Goal: Information Seeking & Learning: Learn about a topic

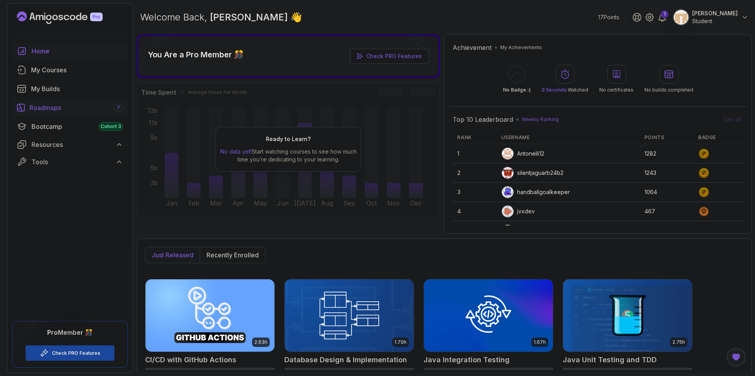
click at [53, 109] on div "Roadmaps 7" at bounding box center [76, 107] width 94 height 9
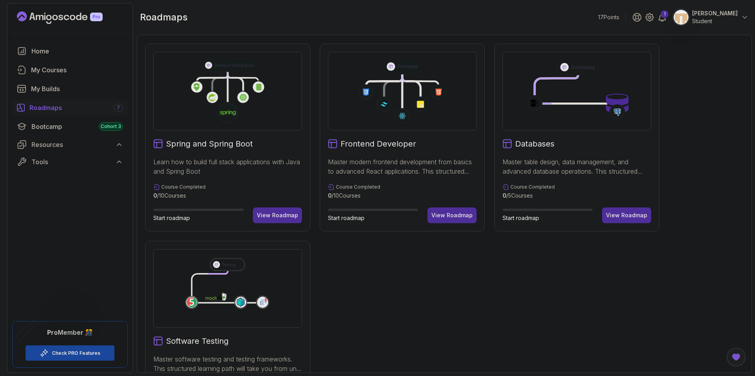
scroll to position [157, 0]
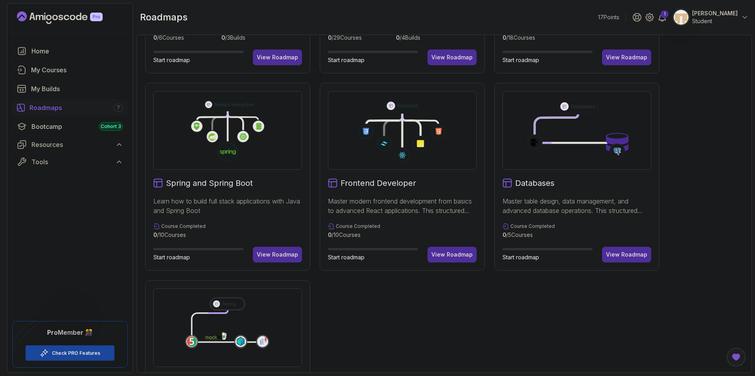
click at [292, 253] on div "View Roadmap" at bounding box center [277, 255] width 41 height 8
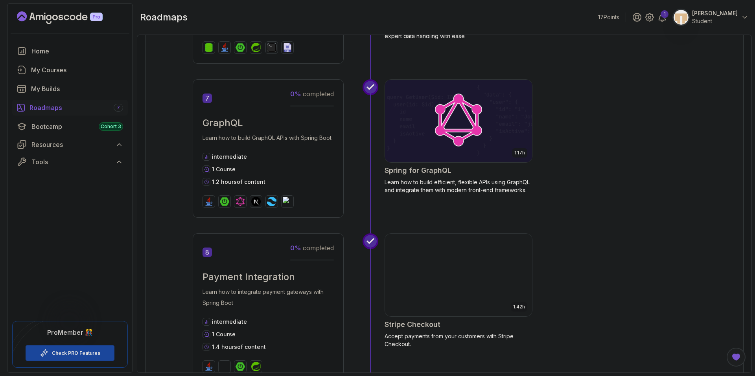
scroll to position [1227, 0]
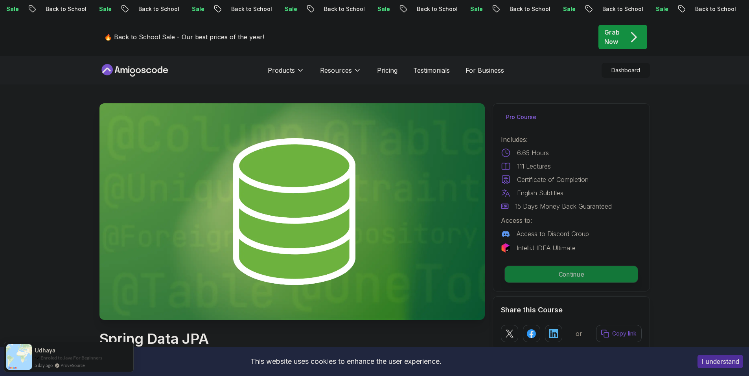
click at [581, 278] on p "Continue" at bounding box center [570, 274] width 133 height 17
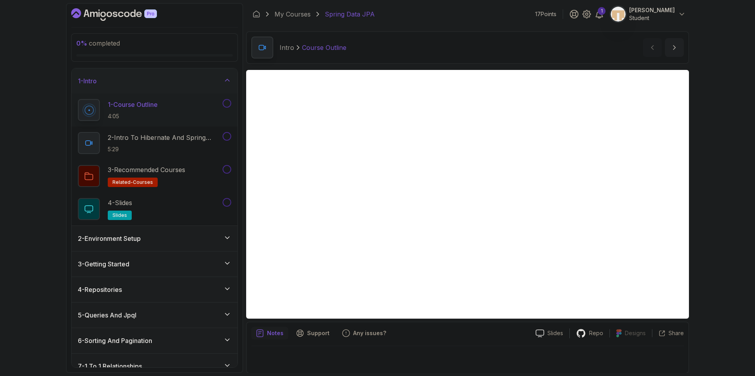
click at [226, 102] on button at bounding box center [227, 103] width 9 height 9
click at [227, 137] on button at bounding box center [227, 136] width 9 height 9
click at [225, 172] on button at bounding box center [227, 169] width 9 height 9
click at [228, 206] on button at bounding box center [227, 202] width 9 height 9
click at [219, 76] on div "1 - Intro" at bounding box center [154, 80] width 153 height 9
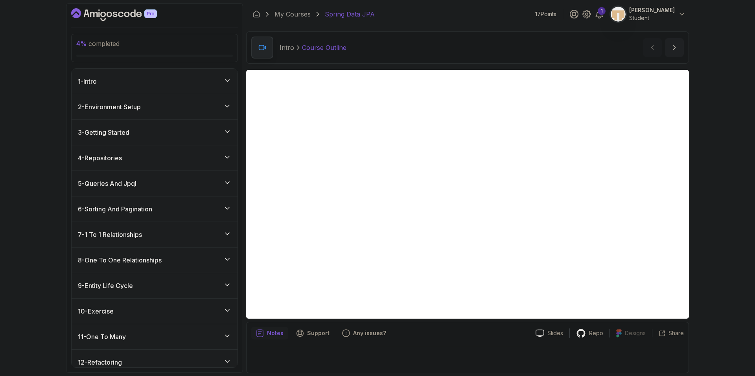
click at [148, 232] on div "7 - 1 To 1 Relationships" at bounding box center [154, 234] width 153 height 9
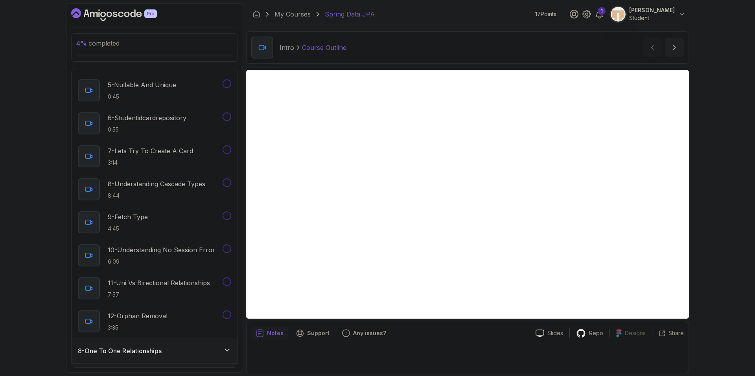
scroll to position [315, 0]
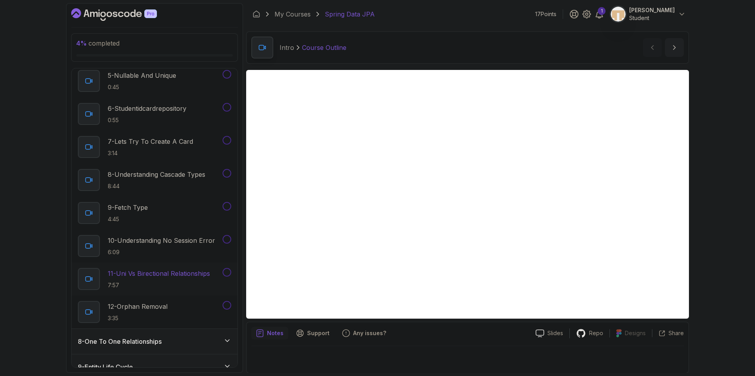
click at [160, 269] on div "11 - Uni Vs Birectional Relationships 7:57" at bounding box center [149, 279] width 143 height 22
drag, startPoint x: 442, startPoint y: 48, endPoint x: 442, endPoint y: 43, distance: 4.3
click at [442, 43] on div "1 To 1 Relationships Uni Vs Birectional Relationships Uni Vs Birectional Relati…" at bounding box center [467, 47] width 443 height 32
click at [163, 319] on p "3:35" at bounding box center [138, 319] width 60 height 8
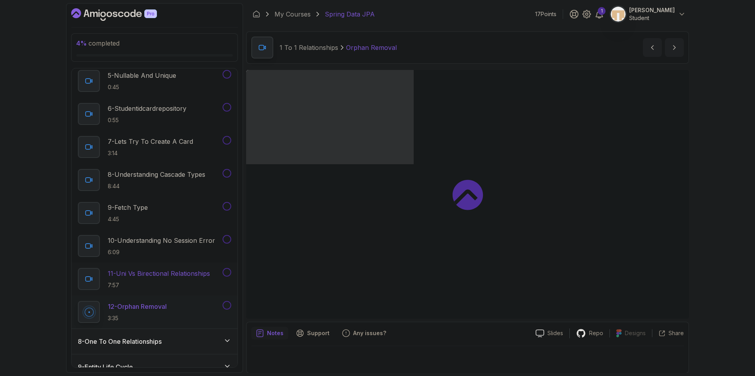
click at [229, 272] on button at bounding box center [227, 272] width 9 height 9
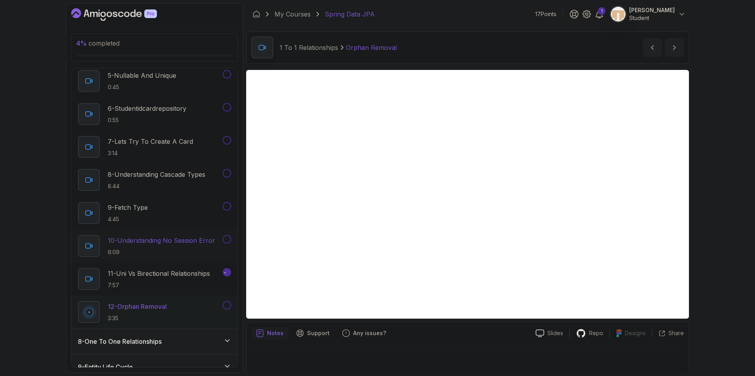
click at [226, 241] on button at bounding box center [227, 239] width 9 height 9
click at [228, 205] on button at bounding box center [227, 206] width 9 height 9
click at [226, 168] on div "8 - Understanding Cascade Types 8:44" at bounding box center [155, 180] width 166 height 33
click at [227, 138] on button at bounding box center [227, 140] width 9 height 9
drag, startPoint x: 227, startPoint y: 103, endPoint x: 227, endPoint y: 98, distance: 5.1
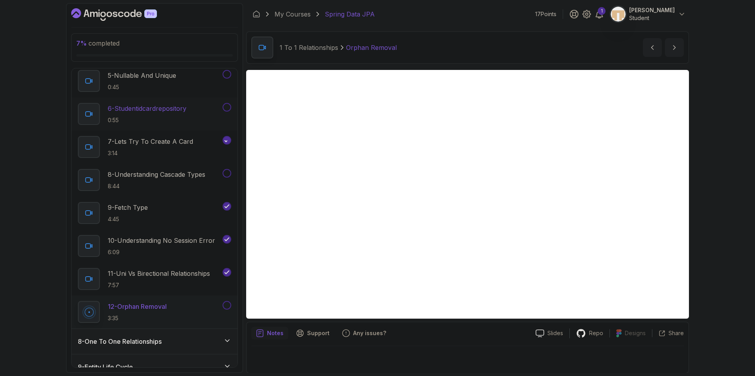
click at [227, 103] on div "6 - Studentidcardrepository 0:55" at bounding box center [155, 114] width 166 height 33
click at [226, 75] on button at bounding box center [227, 74] width 9 height 9
click at [228, 78] on icon at bounding box center [226, 74] width 7 height 8
click at [227, 142] on icon at bounding box center [226, 140] width 7 height 8
click at [228, 207] on icon at bounding box center [227, 206] width 4 height 3
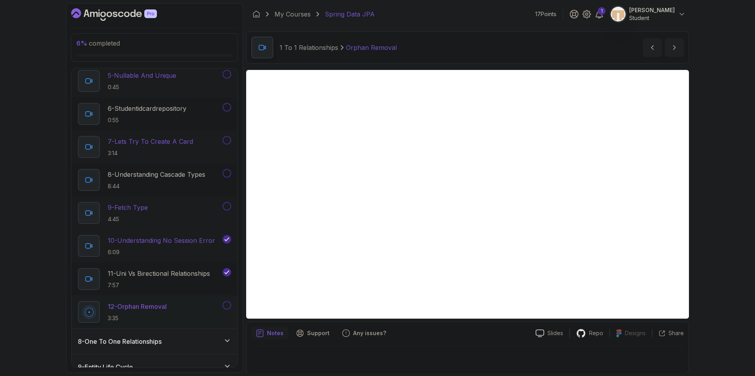
click at [227, 240] on icon at bounding box center [227, 239] width 4 height 3
click at [229, 271] on icon at bounding box center [227, 272] width 4 height 3
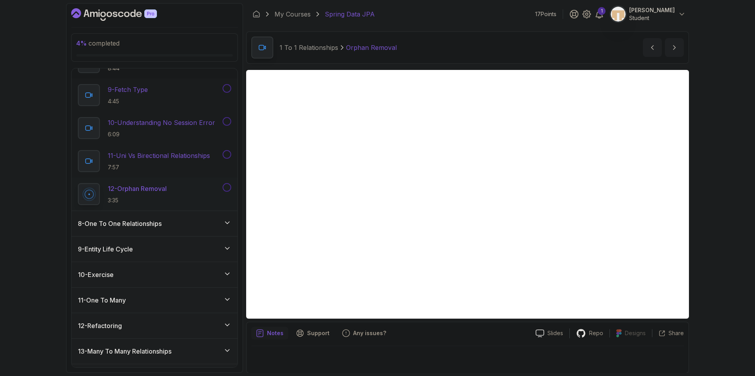
click at [212, 223] on div "8 - One To One Relationships" at bounding box center [154, 223] width 153 height 9
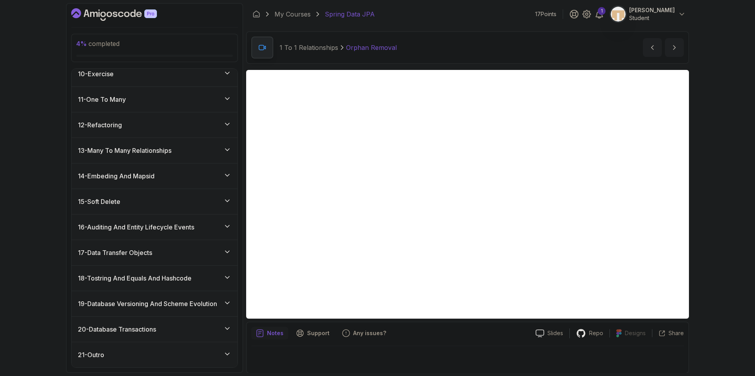
scroll to position [270, 0]
click at [671, 50] on icon "next content" at bounding box center [674, 48] width 8 height 8
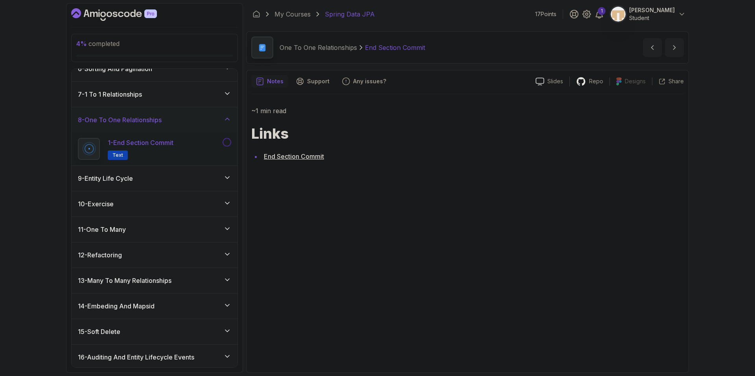
scroll to position [113, 0]
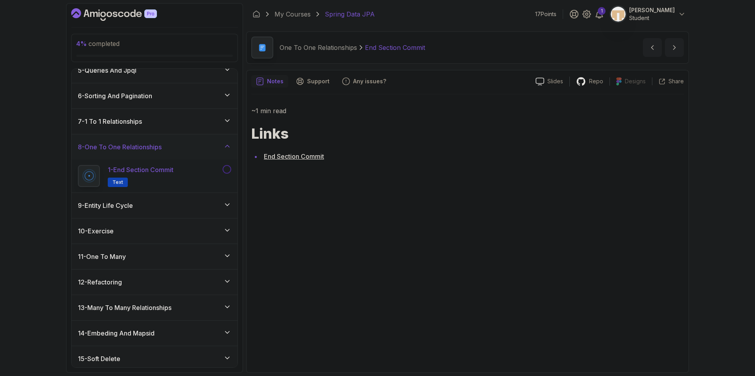
click at [225, 169] on button at bounding box center [227, 169] width 9 height 9
click at [667, 45] on button "next content" at bounding box center [674, 47] width 19 height 19
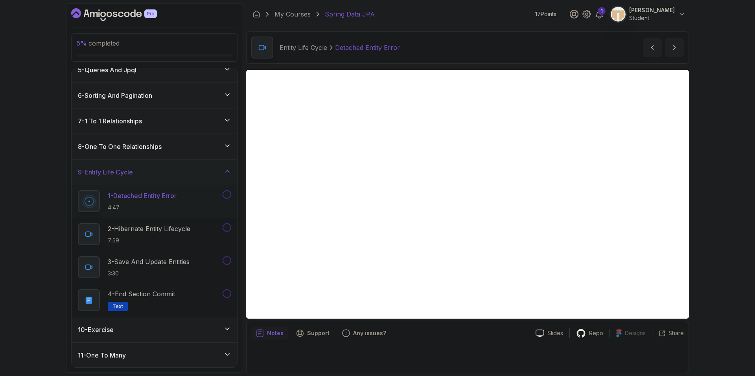
click at [220, 171] on div "9 - Entity Life Cycle" at bounding box center [154, 171] width 153 height 9
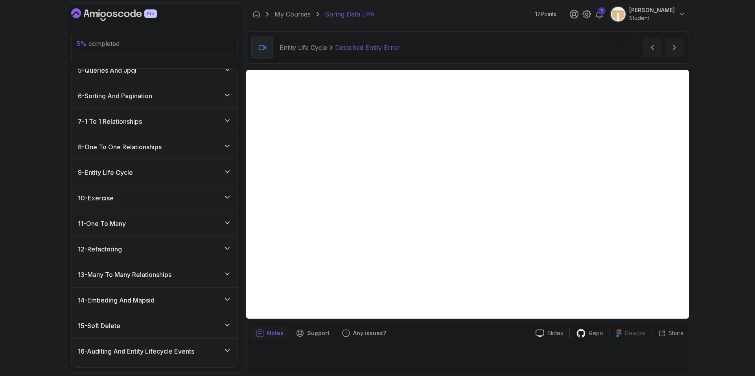
click at [170, 193] on div "10 - Exercise" at bounding box center [154, 197] width 153 height 9
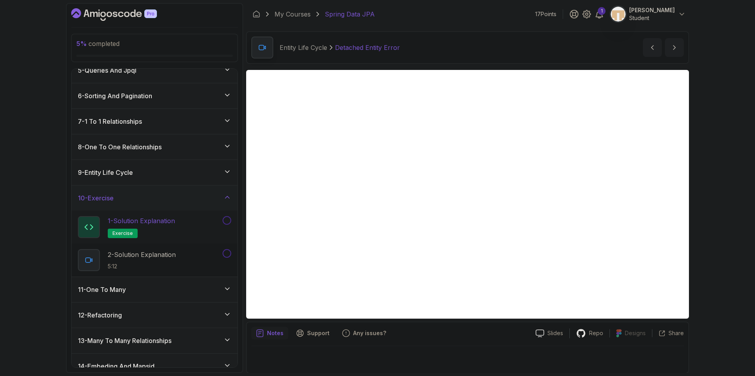
click at [163, 217] on p "1 - Solution Explanation" at bounding box center [141, 220] width 67 height 9
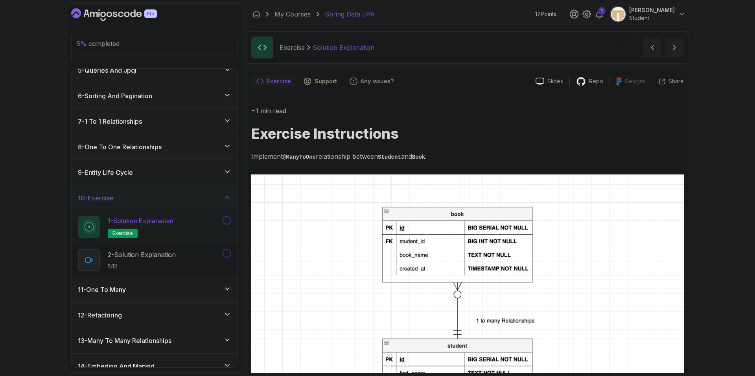
click at [231, 218] on div "1 - Solution Explanation exercise" at bounding box center [155, 227] width 166 height 33
click at [226, 222] on button at bounding box center [227, 220] width 9 height 9
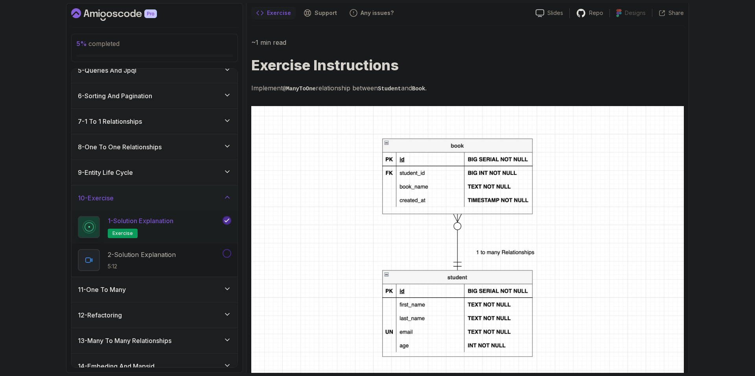
scroll to position [79, 0]
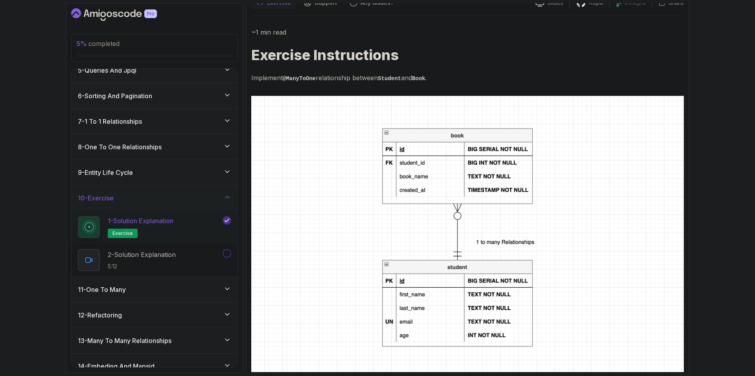
click at [171, 289] on div "11 - One To Many" at bounding box center [154, 289] width 153 height 9
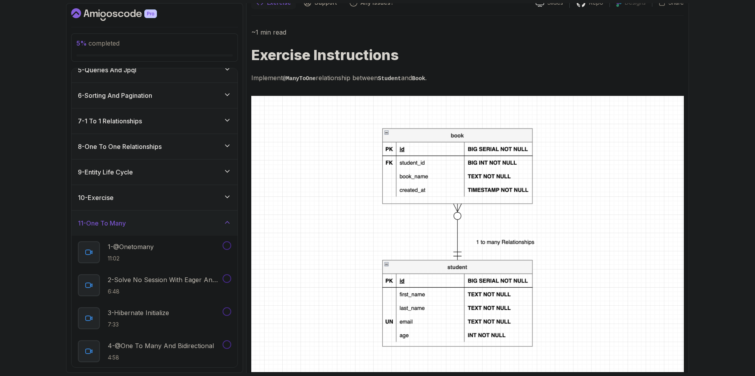
click at [186, 226] on div "11 - One To Many" at bounding box center [154, 223] width 153 height 9
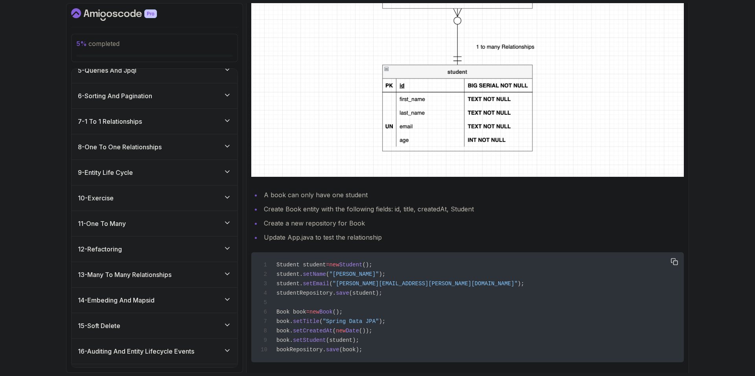
scroll to position [283, 0]
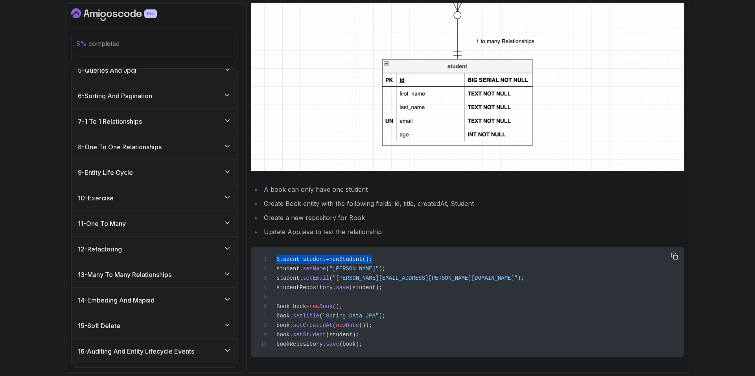
drag, startPoint x: 278, startPoint y: 256, endPoint x: 380, endPoint y: 251, distance: 102.3
click at [380, 252] on div "Student student = new Student (); student. setName ( "John Doe" ); student. set…" at bounding box center [468, 302] width 420 height 101
drag, startPoint x: 362, startPoint y: 256, endPoint x: 271, endPoint y: 260, distance: 90.5
click at [271, 260] on div "Student student = new Student (); student. setName ( "John Doe" ); student. set…" at bounding box center [468, 302] width 420 height 101
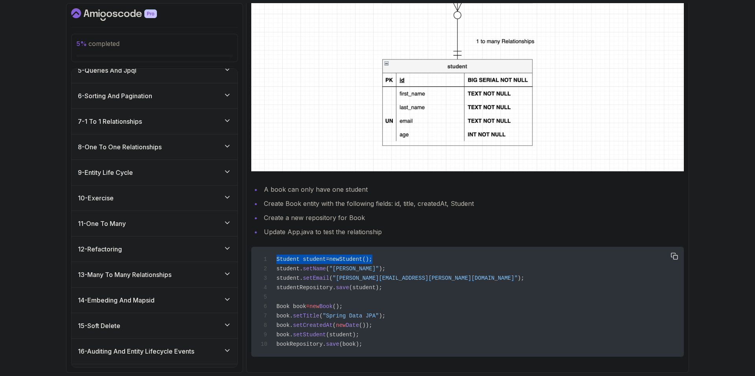
click at [271, 260] on div "Student student = new Student (); student. setName ( "John Doe" ); student. set…" at bounding box center [468, 302] width 420 height 101
click at [277, 257] on span "Student student" at bounding box center [301, 259] width 50 height 6
drag, startPoint x: 277, startPoint y: 256, endPoint x: 297, endPoint y: 256, distance: 20.1
click at [297, 256] on span "Student student" at bounding box center [301, 259] width 50 height 6
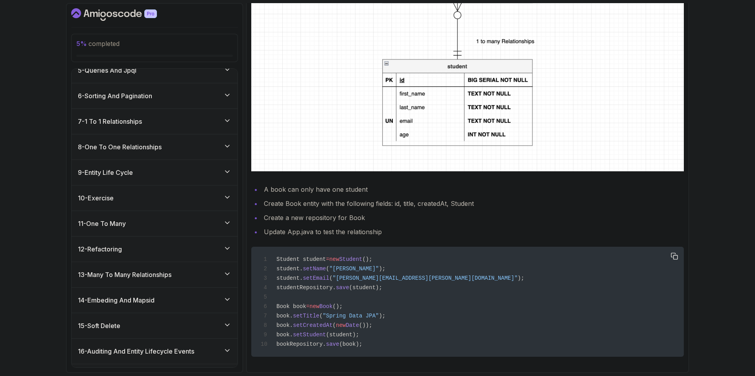
click at [300, 256] on span "Student student" at bounding box center [301, 259] width 50 height 6
drag, startPoint x: 300, startPoint y: 256, endPoint x: 321, endPoint y: 256, distance: 20.8
click at [321, 256] on span "Student student" at bounding box center [301, 259] width 50 height 6
click at [292, 256] on span "Student student" at bounding box center [301, 259] width 50 height 6
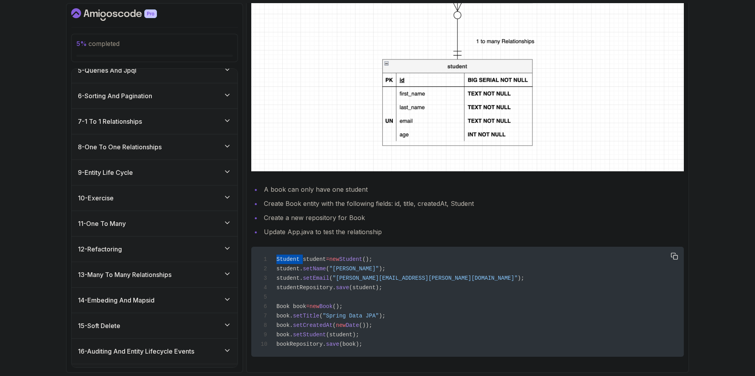
click at [292, 256] on span "Student student" at bounding box center [301, 259] width 50 height 6
drag, startPoint x: 292, startPoint y: 256, endPoint x: 286, endPoint y: 256, distance: 5.5
click at [292, 256] on span "Student student" at bounding box center [301, 259] width 50 height 6
drag, startPoint x: 277, startPoint y: 255, endPoint x: 377, endPoint y: 253, distance: 100.3
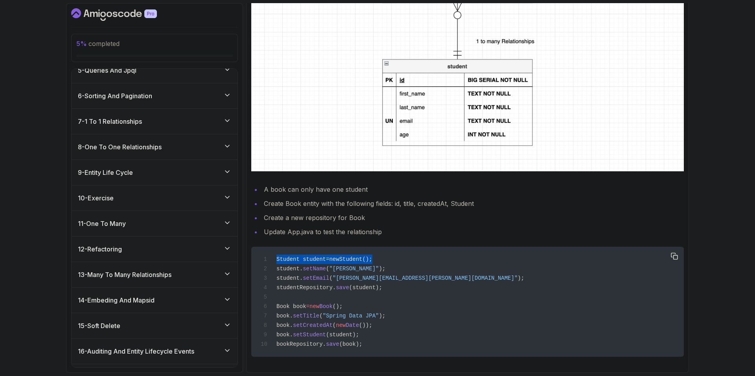
click at [377, 253] on div "Student student = new Student (); student. setName ( "John Doe" ); student. set…" at bounding box center [468, 302] width 420 height 101
drag, startPoint x: 377, startPoint y: 253, endPoint x: 305, endPoint y: 265, distance: 73.4
click at [305, 266] on span "setName" at bounding box center [314, 269] width 23 height 6
drag, startPoint x: 275, startPoint y: 267, endPoint x: 363, endPoint y: 267, distance: 88.5
click at [363, 267] on div "Student student = new Student (); student. setName ( "John Doe" ); student. set…" at bounding box center [468, 302] width 420 height 101
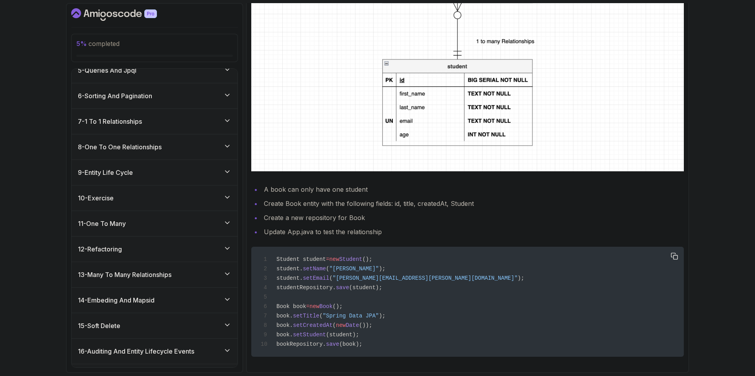
drag, startPoint x: 363, startPoint y: 267, endPoint x: 298, endPoint y: 275, distance: 66.2
click at [298, 275] on span "student." at bounding box center [289, 278] width 26 height 6
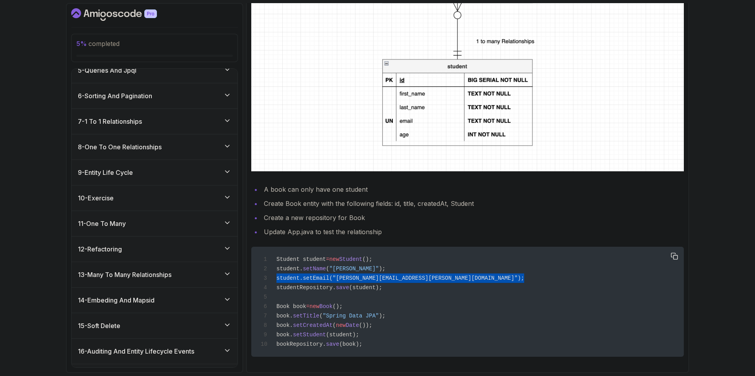
drag, startPoint x: 277, startPoint y: 278, endPoint x: 434, endPoint y: 275, distance: 156.5
click at [434, 275] on div "Student student = new Student (); student. setName ( "John Doe" ); student. set…" at bounding box center [468, 302] width 420 height 101
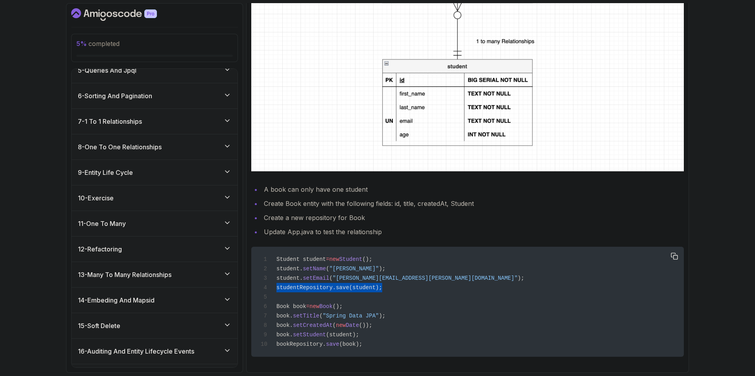
drag, startPoint x: 278, startPoint y: 287, endPoint x: 376, endPoint y: 284, distance: 98.3
click at [376, 284] on div "Student student = new Student (); student. setName ( "John Doe" ); student. set…" at bounding box center [468, 302] width 420 height 101
drag, startPoint x: 376, startPoint y: 284, endPoint x: 315, endPoint y: 299, distance: 62.7
click at [315, 299] on div "Student student = new Student (); student. setName ( "John Doe" ); student. set…" at bounding box center [468, 302] width 420 height 101
drag, startPoint x: 275, startPoint y: 305, endPoint x: 370, endPoint y: 305, distance: 95.1
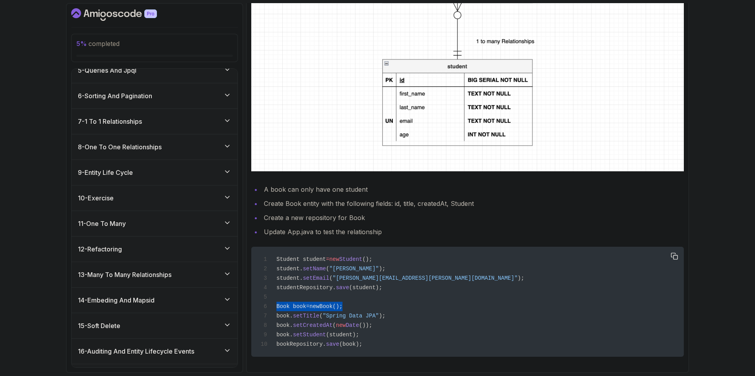
click at [370, 305] on div "Student student = new Student (); student. setName ( "John Doe" ); student. set…" at bounding box center [468, 302] width 420 height 101
drag, startPoint x: 370, startPoint y: 305, endPoint x: 300, endPoint y: 312, distance: 70.4
click at [309, 311] on div "Student student = new Student (); student. setName ( "John Doe" ); student. set…" at bounding box center [468, 302] width 420 height 101
drag, startPoint x: 286, startPoint y: 316, endPoint x: 399, endPoint y: 313, distance: 112.9
click at [399, 313] on div "Student student = new Student (); student. setName ( "John Doe" ); student. set…" at bounding box center [468, 302] width 420 height 101
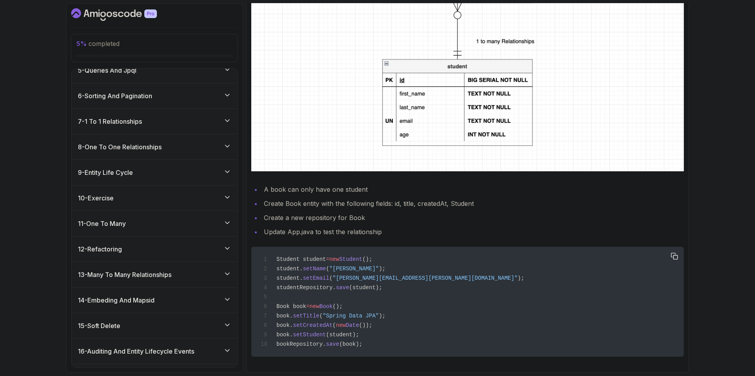
drag, startPoint x: 399, startPoint y: 313, endPoint x: 324, endPoint y: 325, distance: 75.6
click at [324, 325] on span "setCreatedAt" at bounding box center [313, 325] width 40 height 6
drag, startPoint x: 276, startPoint y: 345, endPoint x: 354, endPoint y: 346, distance: 77.8
click at [354, 346] on span "bookRepository. save (book);" at bounding box center [311, 344] width 101 height 6
click at [354, 346] on span "(book);" at bounding box center [350, 344] width 23 height 6
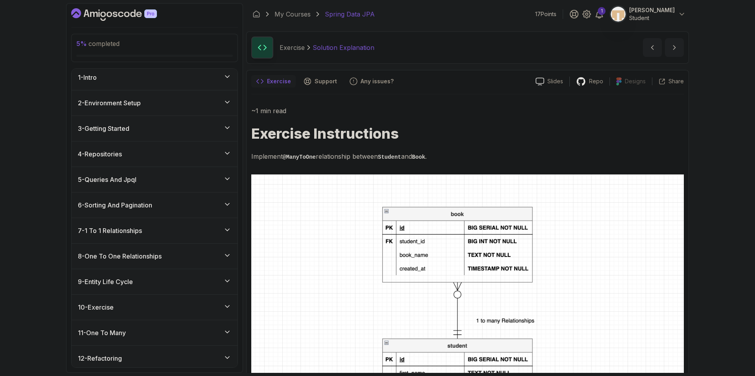
scroll to position [0, 0]
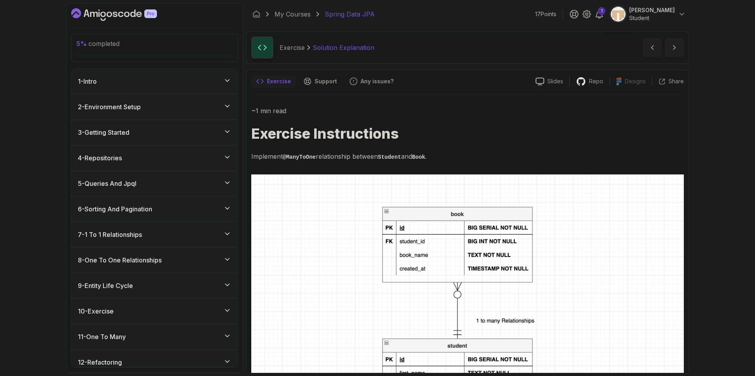
click at [178, 312] on div "10 - Exercise" at bounding box center [154, 311] width 153 height 9
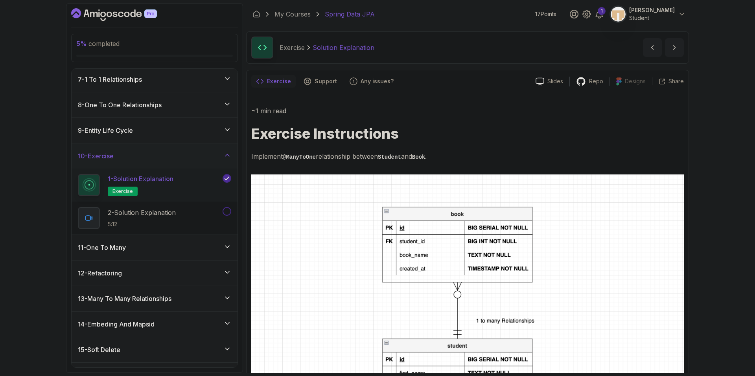
scroll to position [157, 0]
click at [679, 50] on button "next content" at bounding box center [674, 47] width 19 height 19
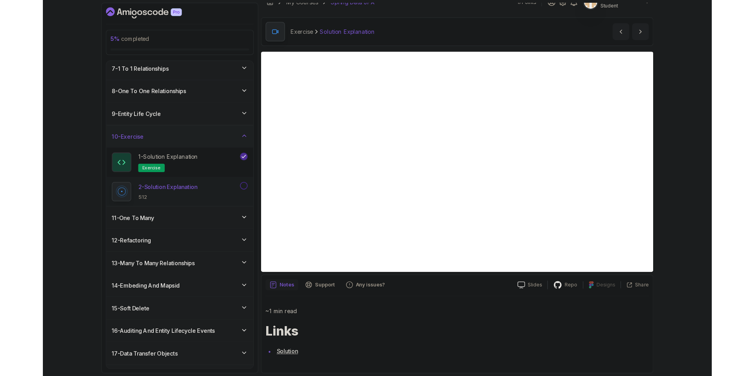
scroll to position [60, 0]
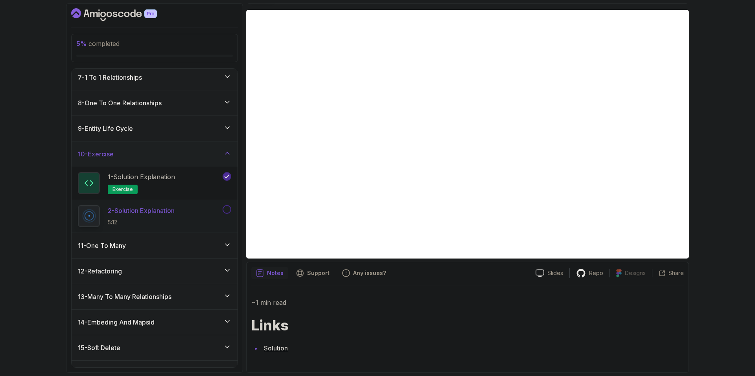
click at [226, 210] on button at bounding box center [227, 209] width 9 height 9
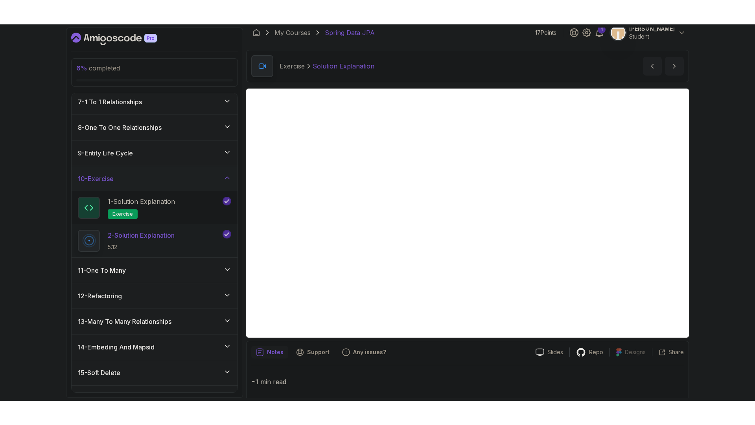
scroll to position [0, 0]
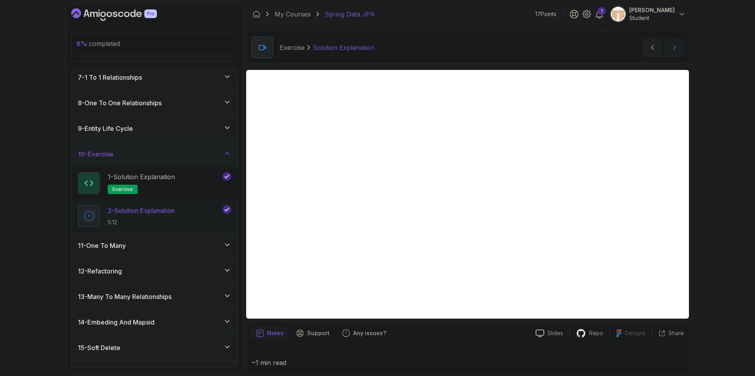
click at [670, 44] on button "next content" at bounding box center [674, 47] width 19 height 19
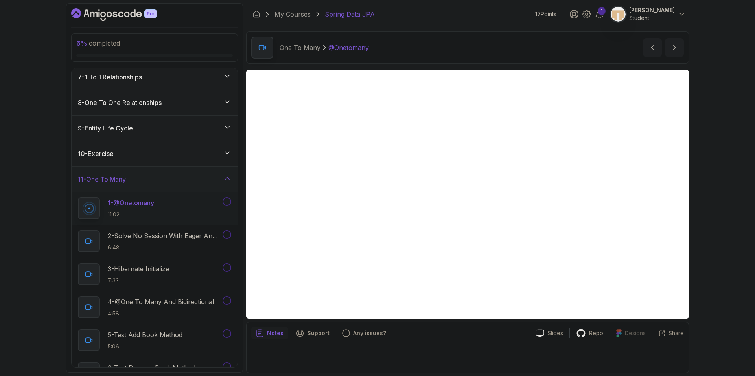
click at [226, 202] on button at bounding box center [227, 201] width 9 height 9
